Goal: Information Seeking & Learning: Learn about a topic

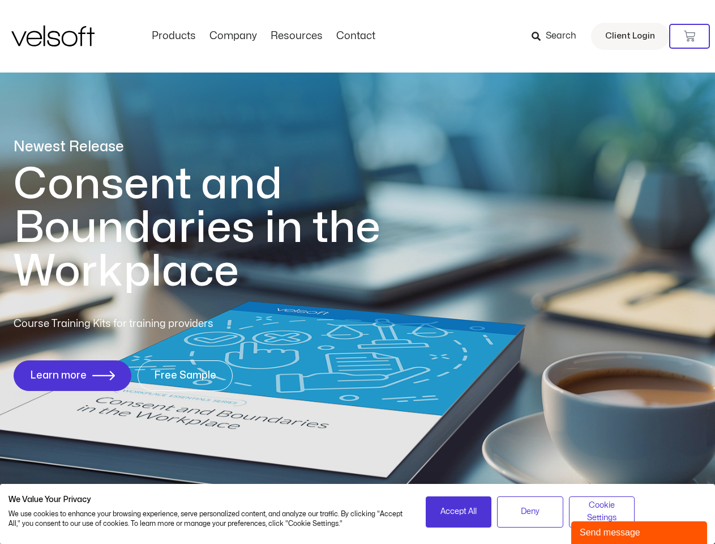
click at [357, 272] on h1 "Consent and Boundaries in the Workplace" at bounding box center [220, 228] width 413 height 131
click at [690, 36] on icon at bounding box center [689, 36] width 11 height 11
click at [459, 511] on span "Accept All" at bounding box center [459, 511] width 36 height 12
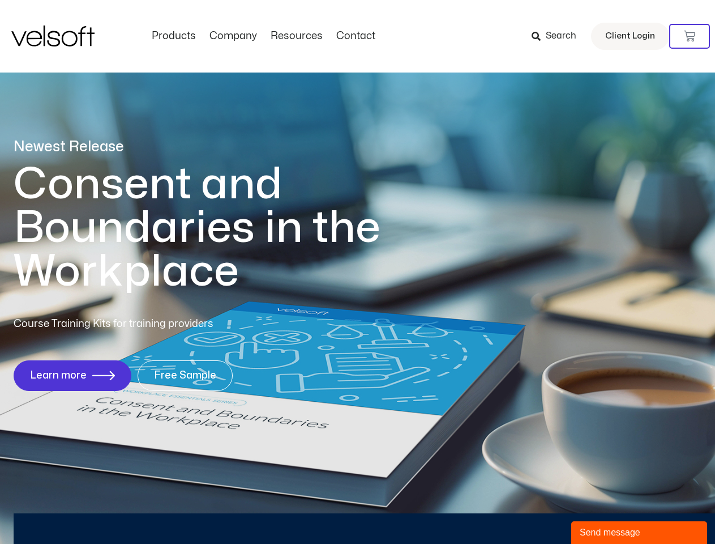
click at [530, 511] on div "Newest Release Consent and Boundaries in the Workplace Course Training Kits for…" at bounding box center [357, 270] width 715 height 550
click at [602, 511] on div "Newest Release Consent and Boundaries in the Workplace Course Training Kits for…" at bounding box center [357, 270] width 715 height 550
click at [639, 532] on div "Send message" at bounding box center [639, 532] width 119 height 14
